Goal: Information Seeking & Learning: Find specific fact

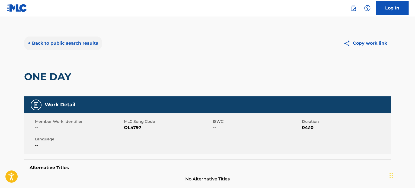
click at [69, 44] on button "< Back to public search results" at bounding box center [63, 44] width 78 height 14
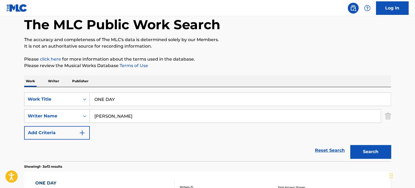
scroll to position [27, 0]
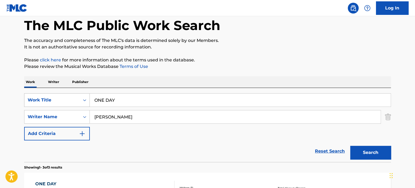
drag, startPoint x: 128, startPoint y: 98, endPoint x: 65, endPoint y: 98, distance: 62.9
click at [66, 98] on div "SearchWithCriteria3ff5b766-2ece-4ff9-8338-5a9f1cebc393 Work Title ONE DAY" at bounding box center [207, 100] width 366 height 14
paste input "Stay This Way"
type input "Stay This Way"
drag, startPoint x: 135, startPoint y: 114, endPoint x: 52, endPoint y: 117, distance: 83.5
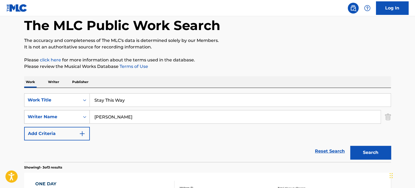
click at [52, 117] on div "SearchWithCriteriaf7b28681-7a21-4e3a-a4f0-068491ebef1f Writer Name [PERSON_NAME]" at bounding box center [207, 117] width 366 height 14
paste input "[PERSON_NAME]"
type input "[PERSON_NAME]"
click at [362, 157] on button "Search" at bounding box center [370, 153] width 41 height 14
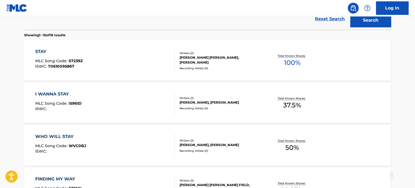
scroll to position [163, 0]
